Goal: Task Accomplishment & Management: Use online tool/utility

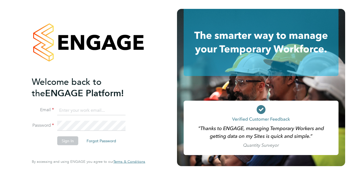
click at [68, 107] on input at bounding box center [91, 110] width 68 height 10
type input "[EMAIL_ADDRESS][PERSON_NAME][PERSON_NAME][DOMAIN_NAME]"
click at [66, 142] on button "Sign In" at bounding box center [67, 140] width 21 height 9
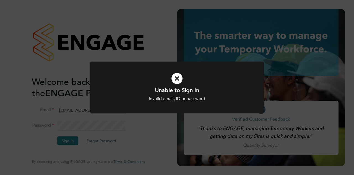
click at [176, 79] on icon at bounding box center [177, 79] width 144 height 22
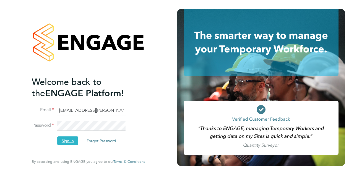
click at [68, 139] on button "Sign In" at bounding box center [67, 140] width 21 height 9
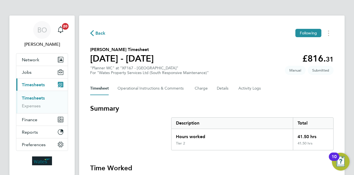
click at [203, 59] on section "[PERSON_NAME] Timesheet [DATE] - [DATE] £816. 31 "Planner WC" at "XF167 - [GEOG…" at bounding box center [211, 60] width 243 height 29
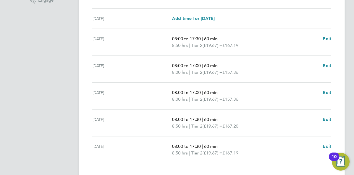
scroll to position [224, 0]
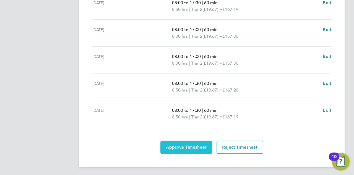
click at [180, 144] on span "Approve Timesheet" at bounding box center [186, 147] width 41 height 6
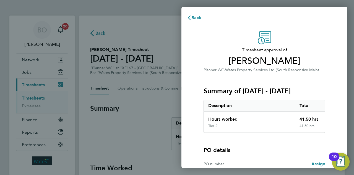
click at [229, 50] on span "Timesheet approval of" at bounding box center [265, 49] width 122 height 7
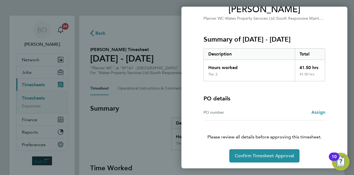
scroll to position [52, 0]
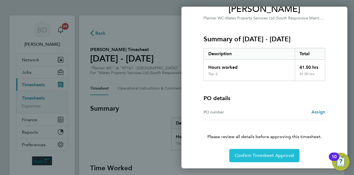
click at [254, 153] on span "Confirm Timesheet Approval" at bounding box center [264, 155] width 59 height 6
